Goal: Information Seeking & Learning: Learn about a topic

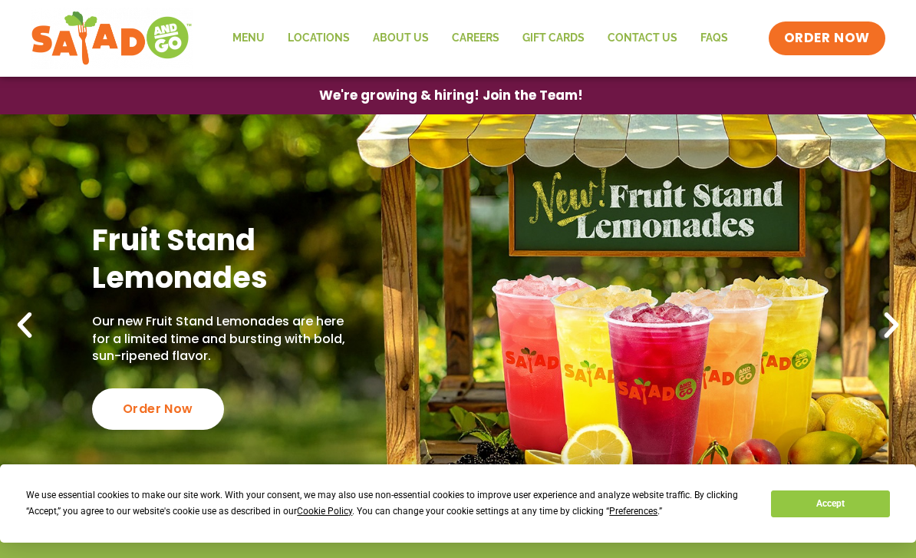
click at [257, 46] on link "Menu" at bounding box center [248, 38] width 55 height 35
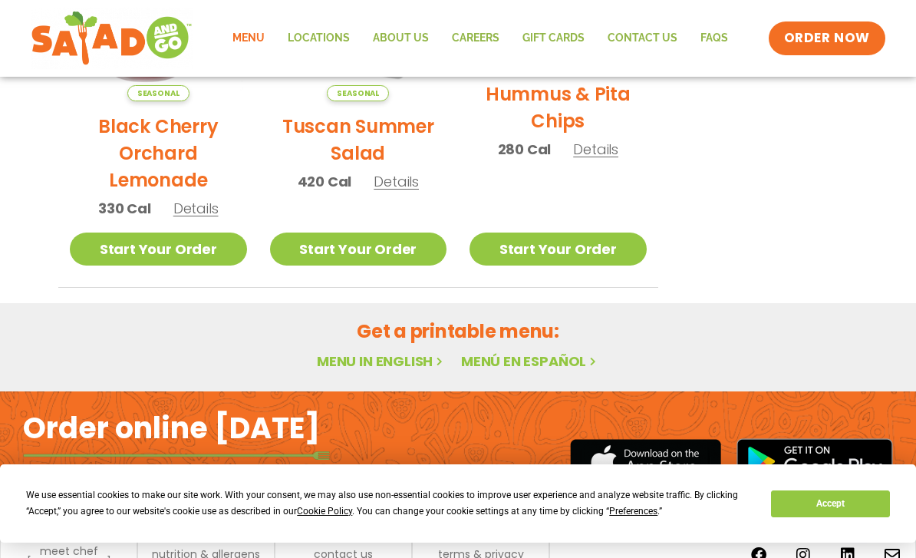
scroll to position [914, 0]
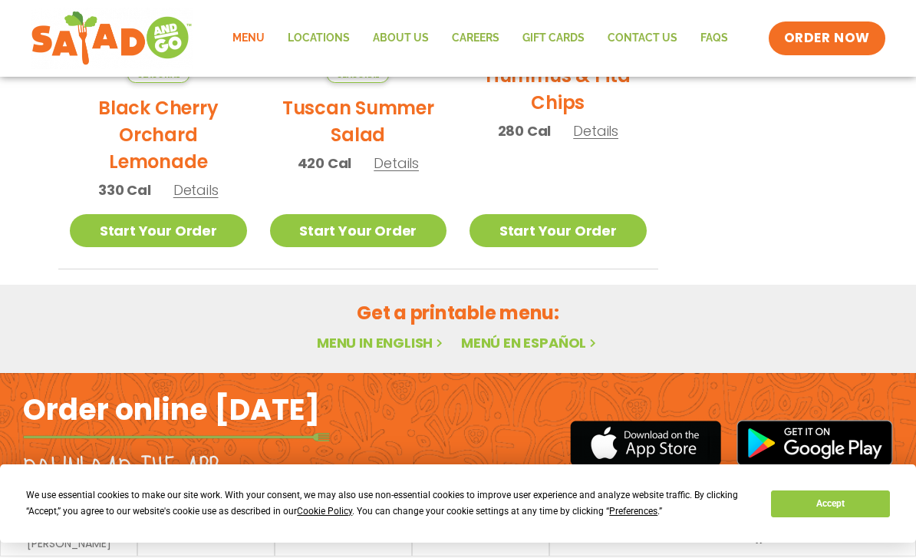
click at [377, 320] on h2 "Get a printable menu:" at bounding box center [457, 312] width 799 height 27
click at [346, 347] on link "Menu in English" at bounding box center [381, 342] width 129 height 19
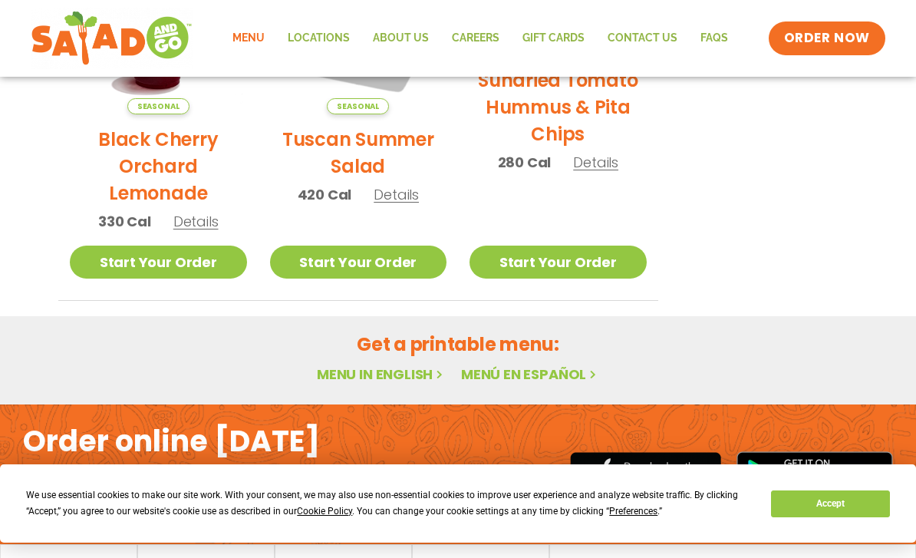
scroll to position [914, 0]
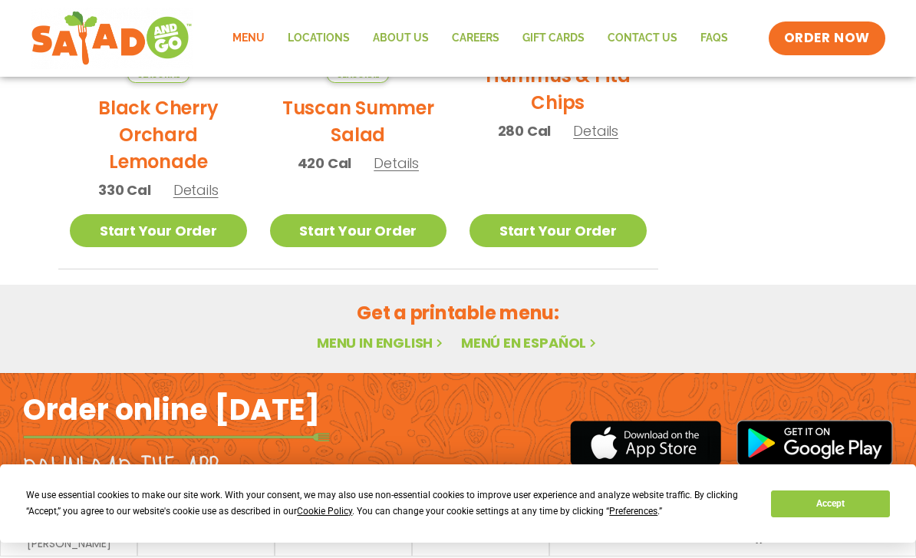
click at [338, 349] on link "Menu in English" at bounding box center [381, 342] width 129 height 19
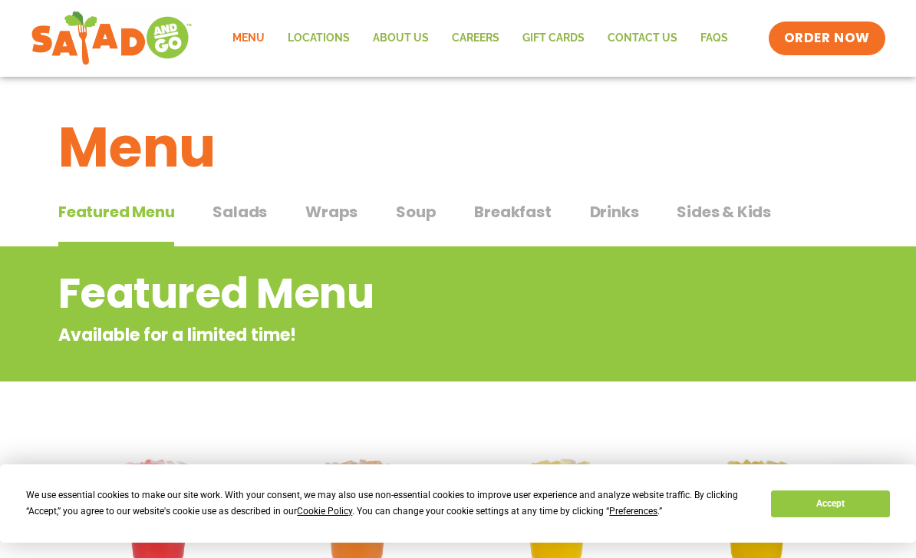
click at [245, 219] on span "Salads" at bounding box center [239, 211] width 54 height 23
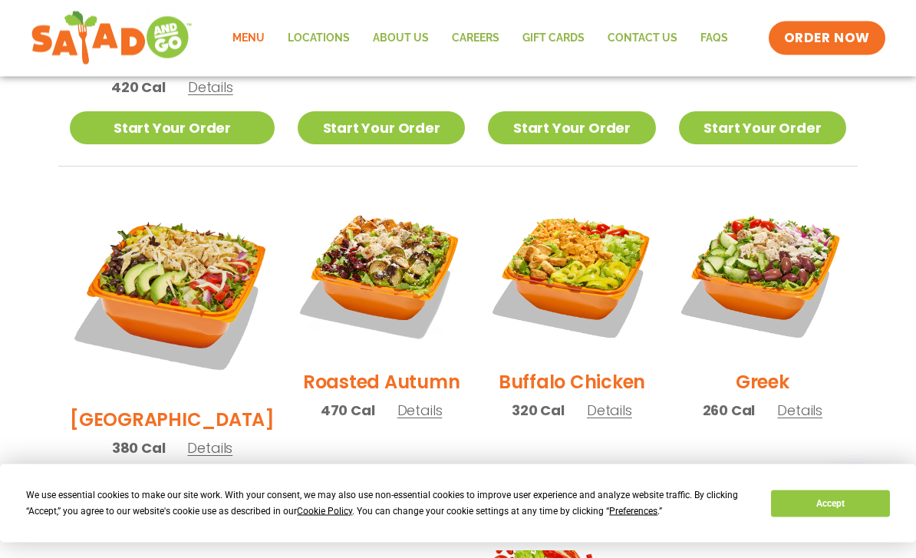
scroll to position [707, 0]
click at [187, 438] on span "Details" at bounding box center [209, 447] width 45 height 19
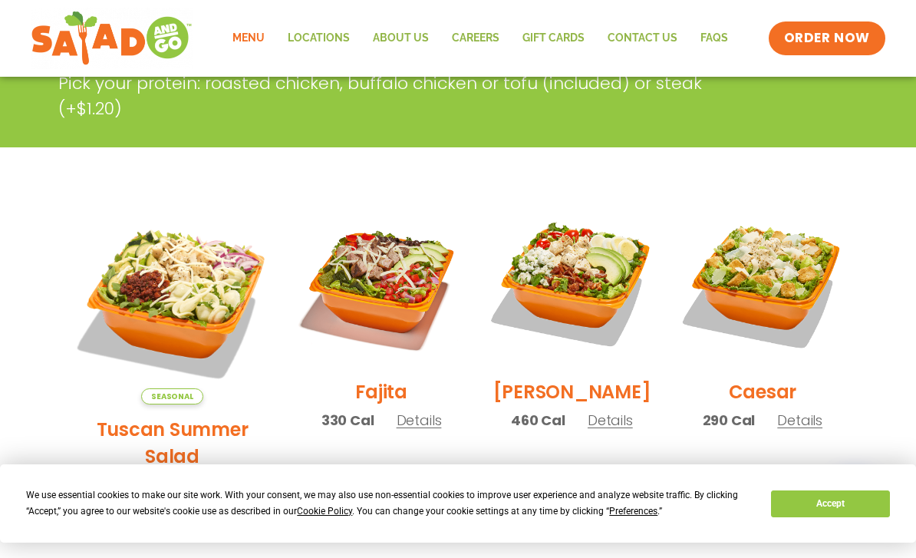
scroll to position [309, 0]
